Goal: Transaction & Acquisition: Purchase product/service

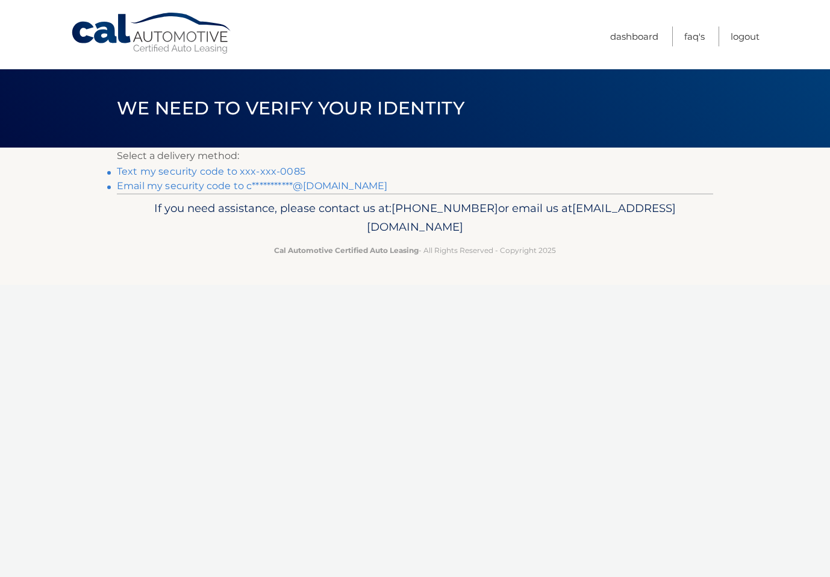
click at [277, 170] on link "Text my security code to xxx-xxx-0085" at bounding box center [211, 171] width 189 height 11
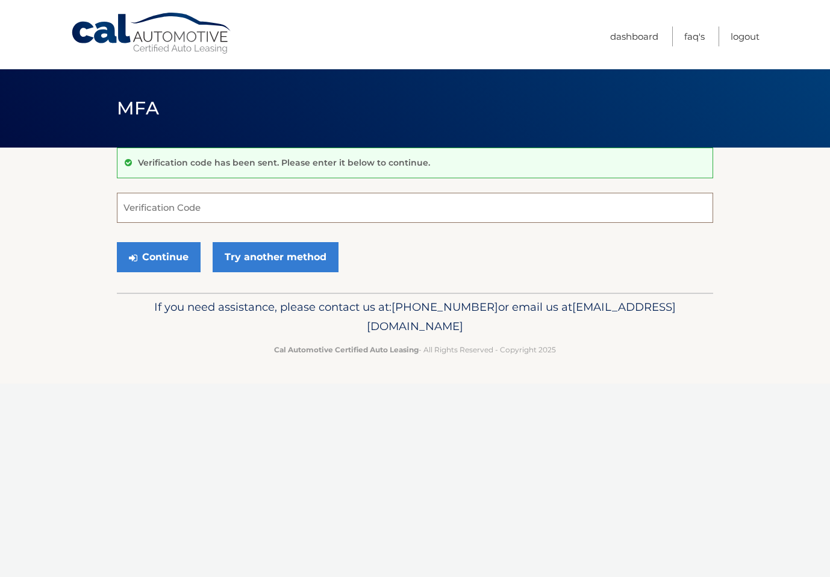
click at [251, 213] on input "Verification Code" at bounding box center [415, 208] width 597 height 30
type input "588278"
click at [159, 257] on button "Continue" at bounding box center [159, 257] width 84 height 30
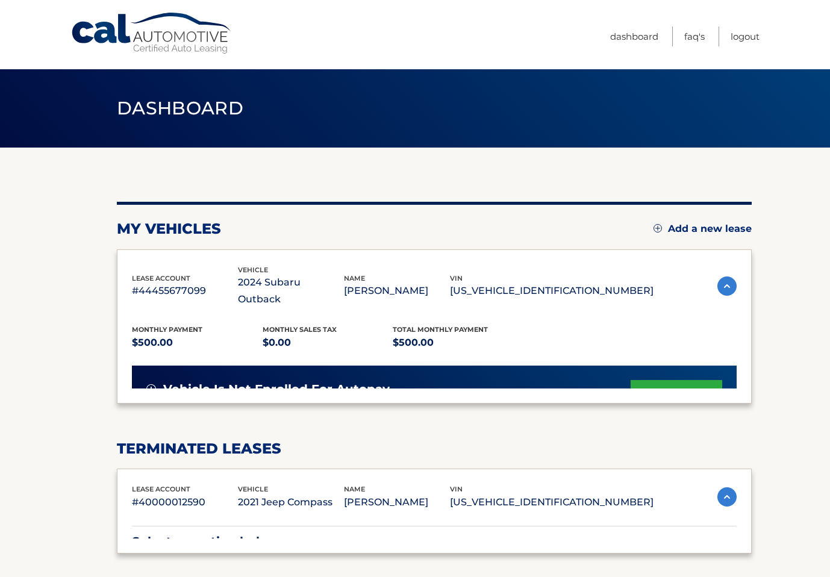
click at [185, 257] on div "lease account #44455677099 vehicle 2024 Subaru Outback name CAROL MONGELLO vin …" at bounding box center [434, 327] width 635 height 154
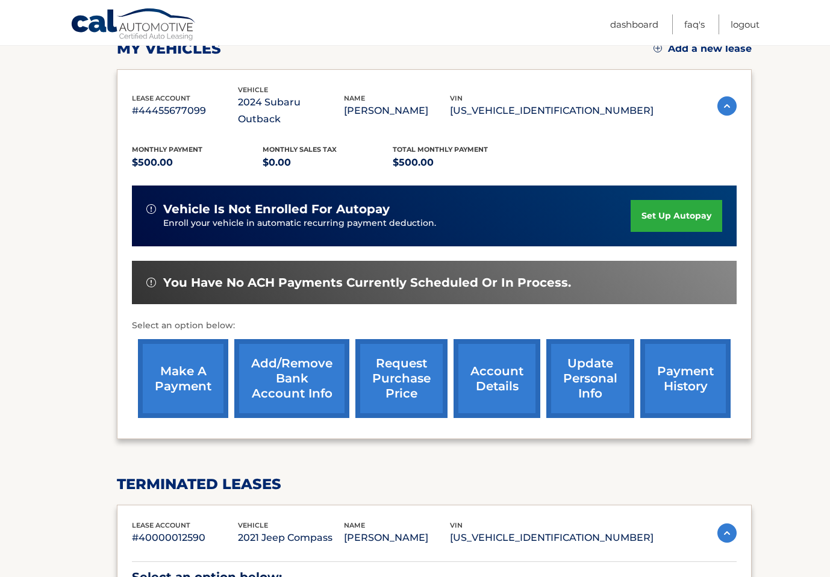
scroll to position [188, 0]
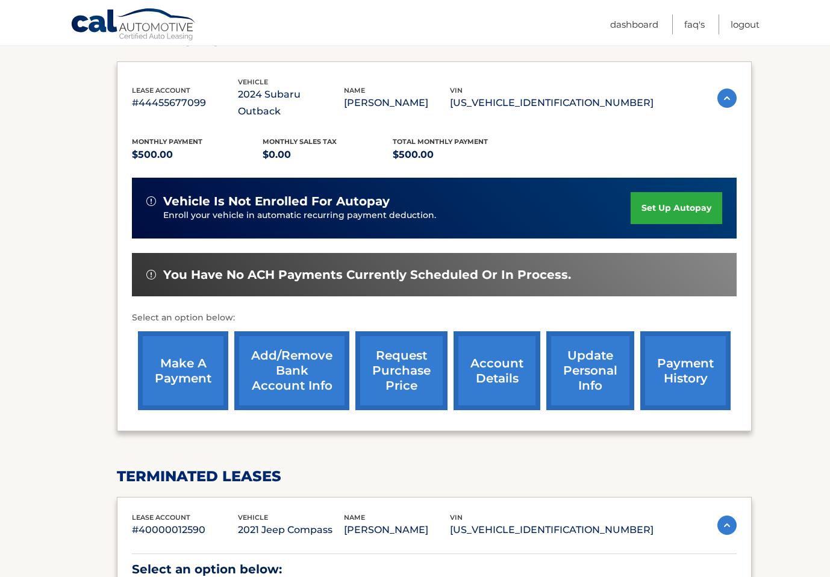
click at [163, 351] on link "make a payment" at bounding box center [183, 370] width 90 height 79
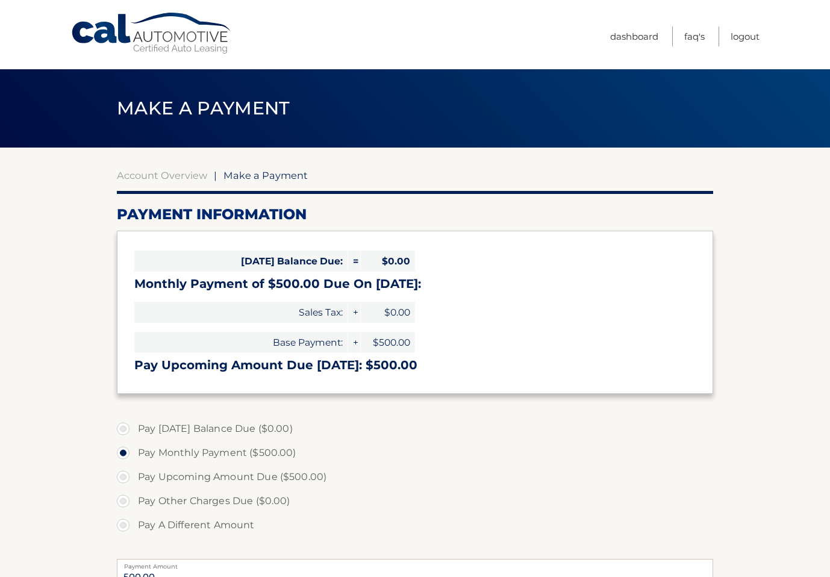
select select "ODQ0ZjdkMDItMGNiZC00NDdmLWJmYTktNTAwNDgzNTc5YTAx"
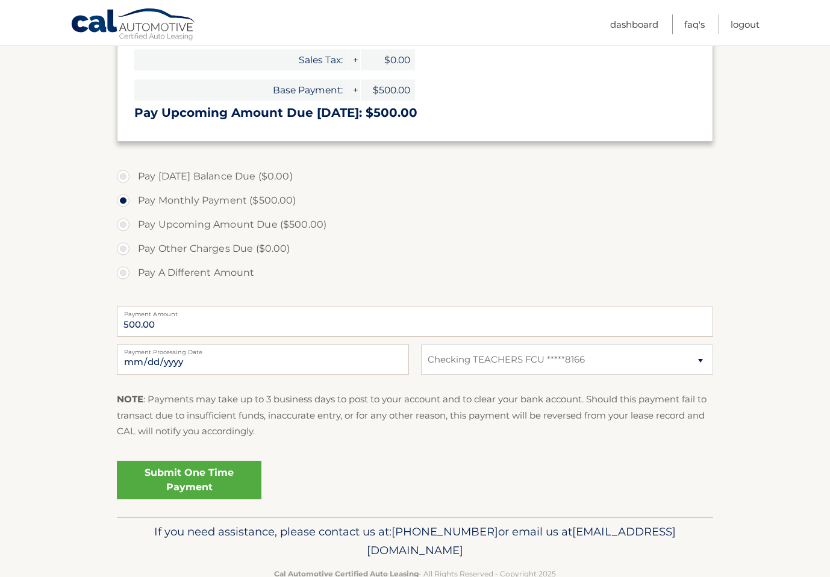
scroll to position [254, 0]
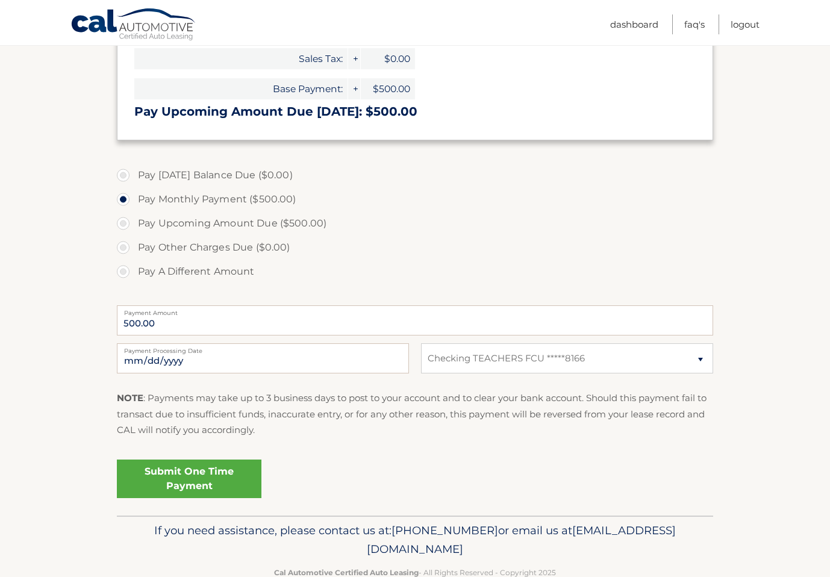
click at [193, 475] on link "Submit One Time Payment" at bounding box center [189, 479] width 145 height 39
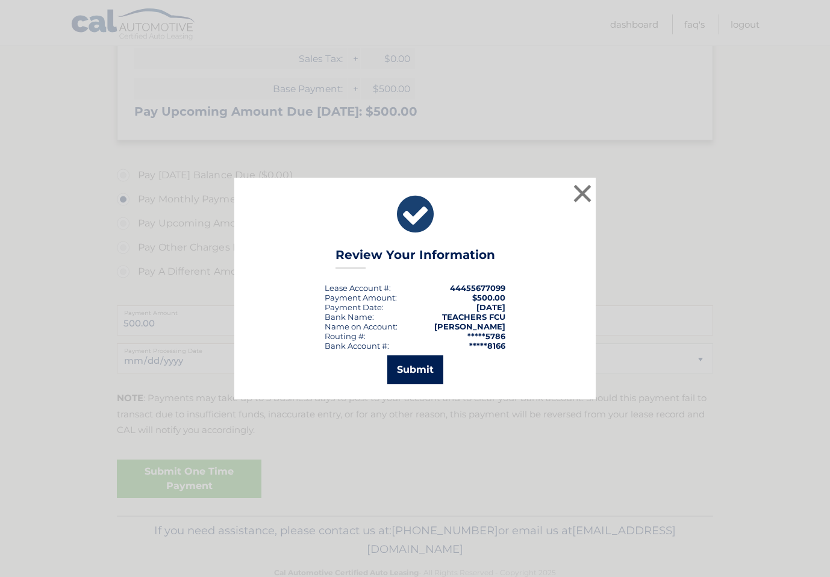
click at [428, 368] on button "Submit" at bounding box center [416, 370] width 56 height 29
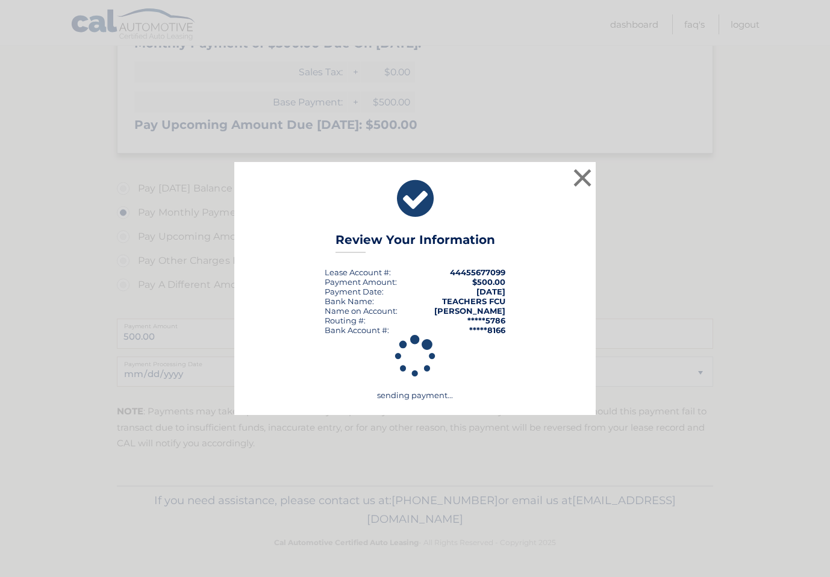
scroll to position [237, 0]
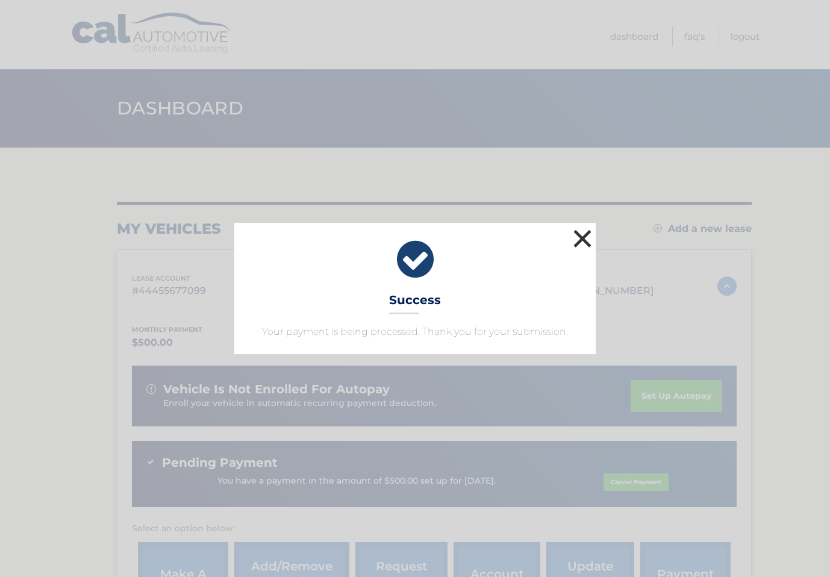
click at [579, 240] on button "×" at bounding box center [583, 239] width 24 height 24
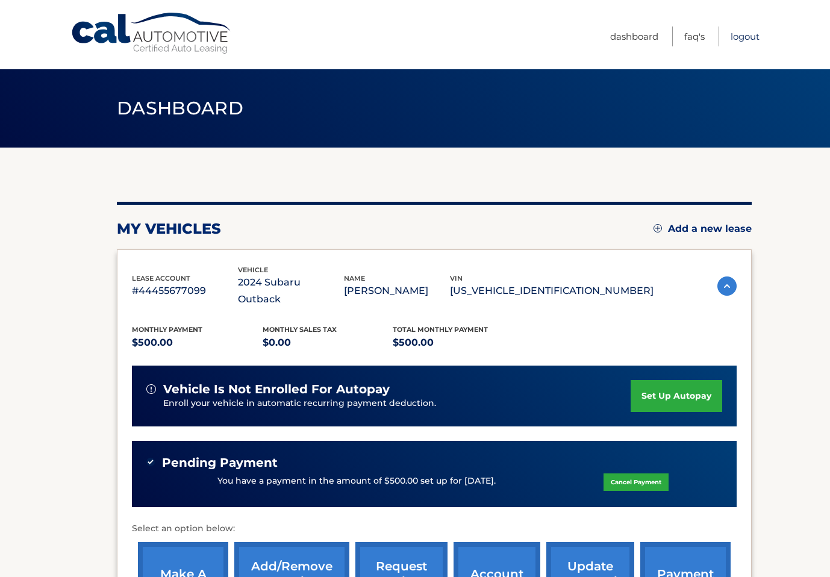
click at [741, 37] on link "Logout" at bounding box center [745, 37] width 29 height 20
